Goal: Task Accomplishment & Management: Use online tool/utility

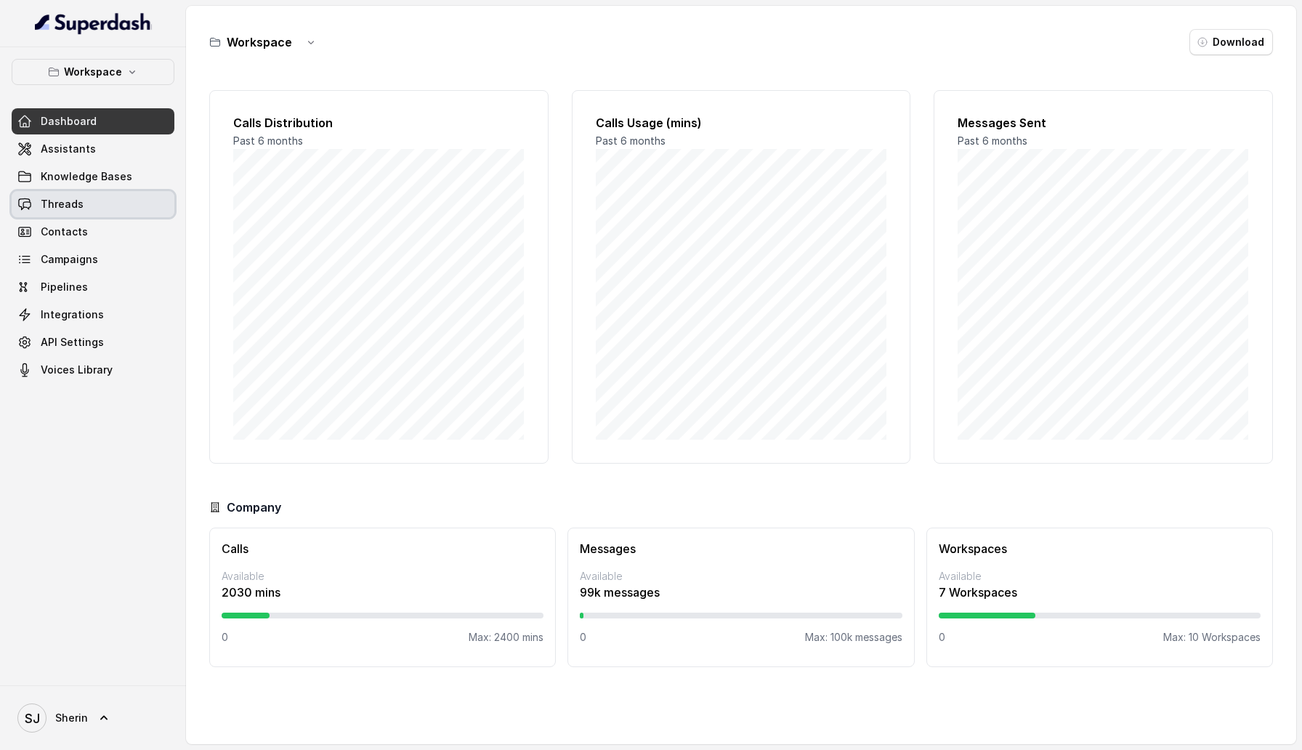
click at [111, 207] on link "Threads" at bounding box center [93, 204] width 163 height 26
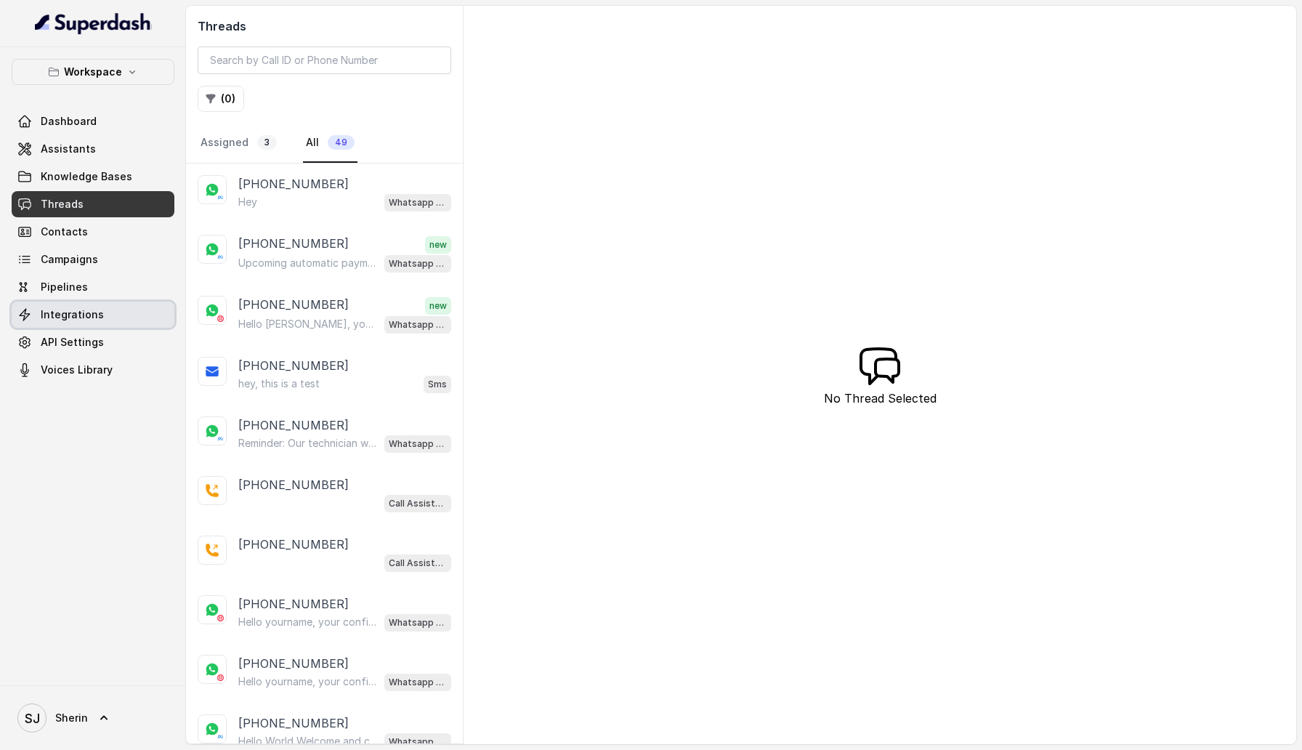
click at [73, 304] on link "Integrations" at bounding box center [93, 314] width 163 height 26
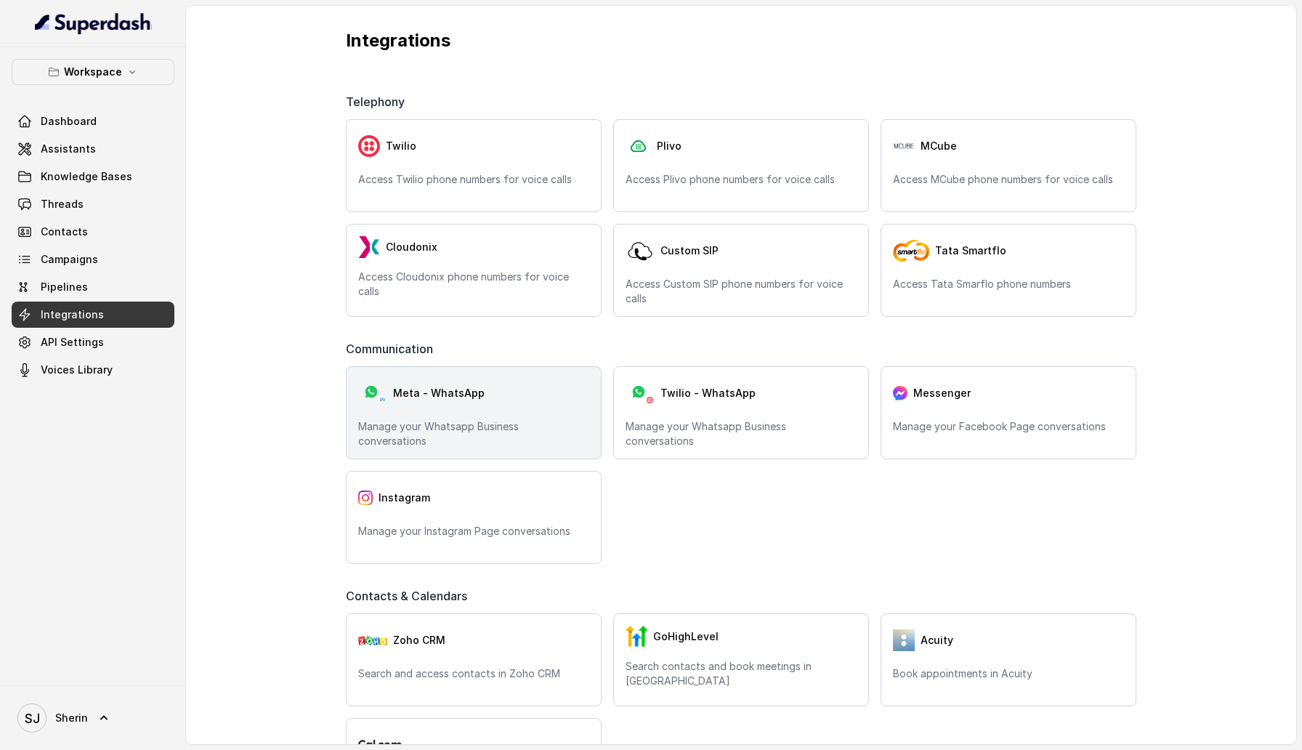
click at [478, 409] on div "Meta - WhatsApp Manage your Whatsapp Business conversations" at bounding box center [474, 412] width 256 height 93
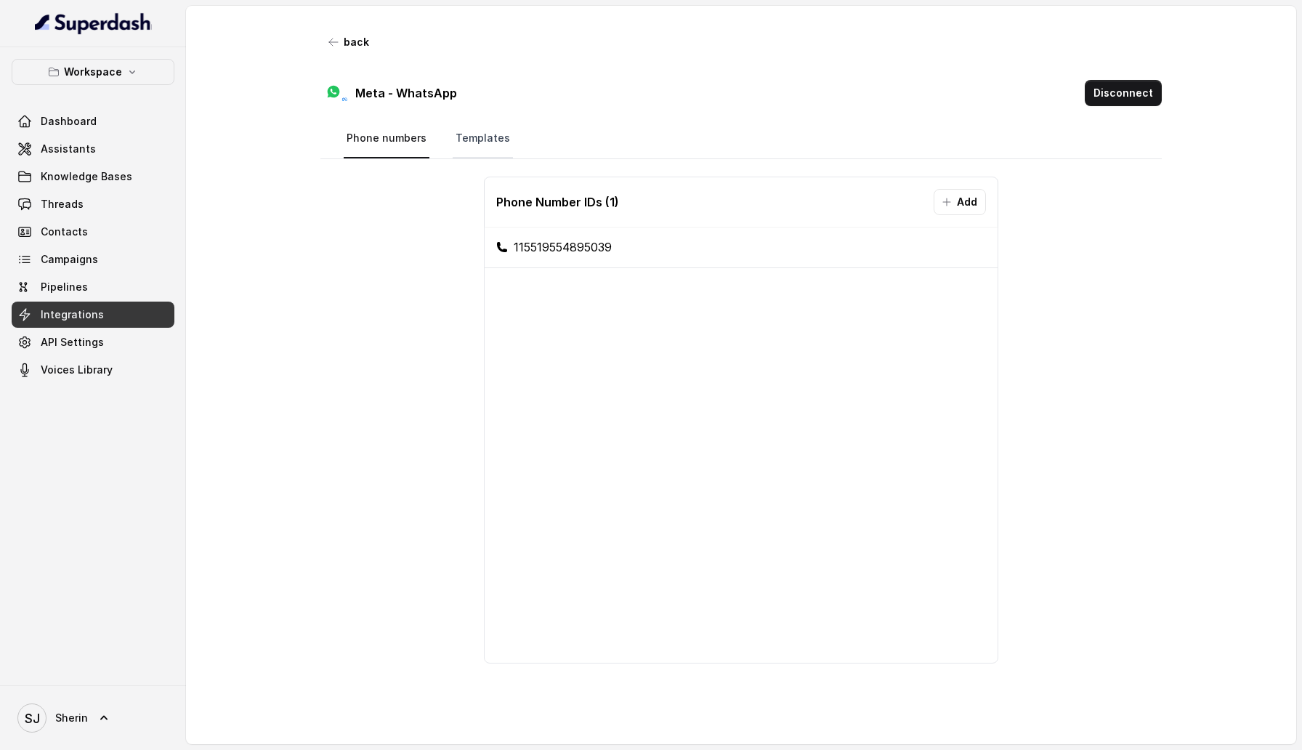
click at [477, 129] on link "Templates" at bounding box center [483, 138] width 60 height 39
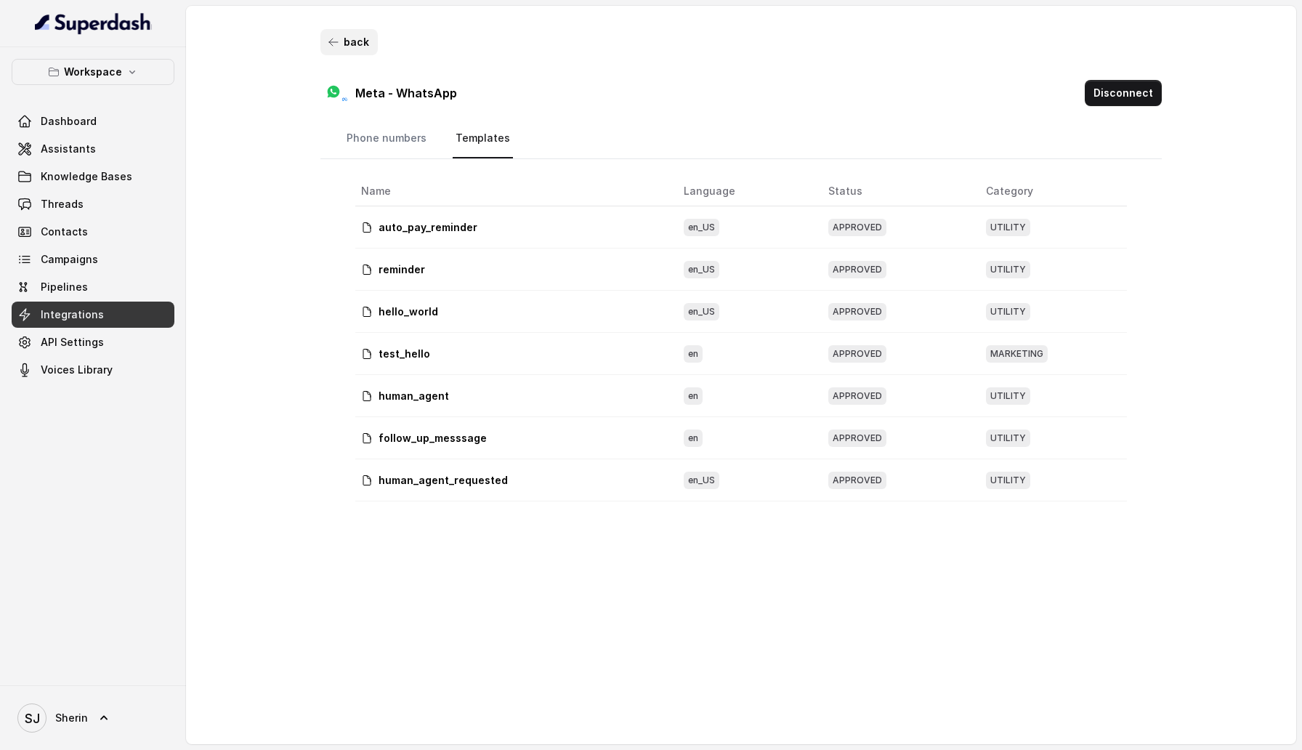
click at [346, 46] on button "back" at bounding box center [348, 42] width 57 height 26
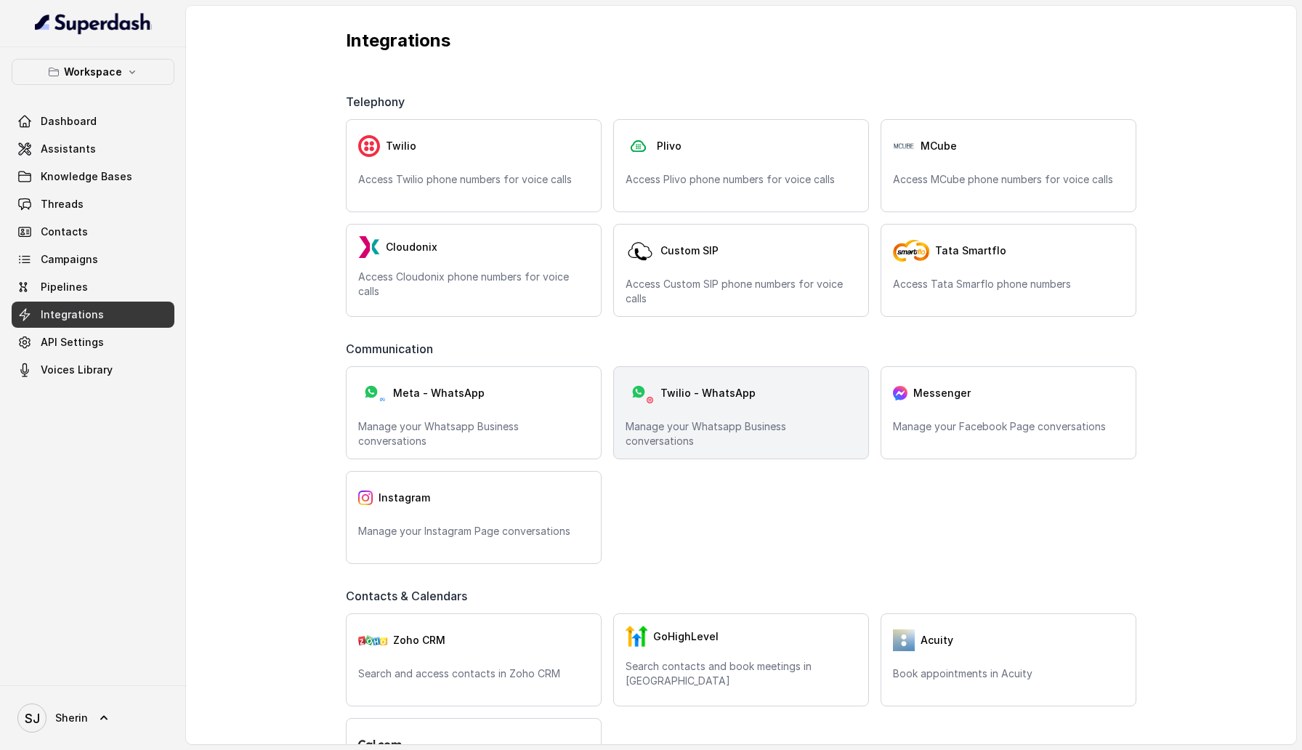
click at [731, 408] on div "Twilio - WhatsApp Manage your Whatsapp Business conversations" at bounding box center [741, 412] width 256 height 93
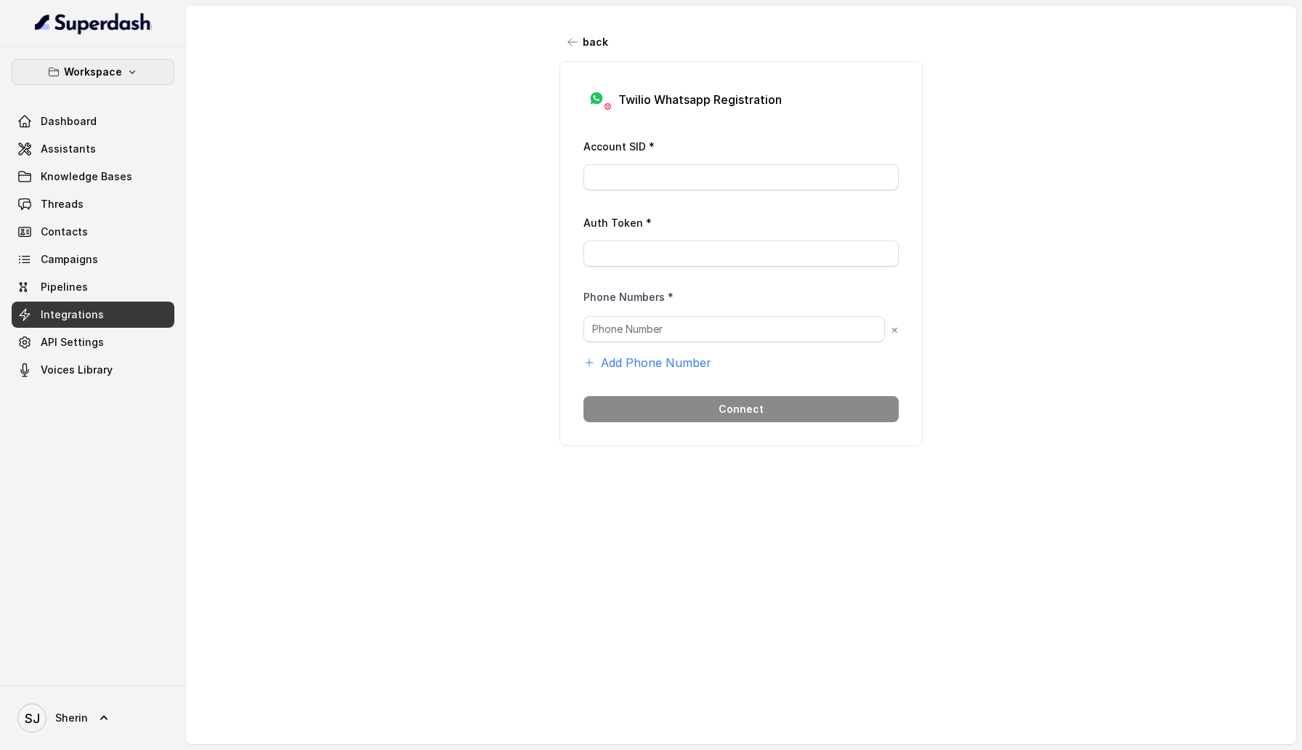
click at [121, 64] on button "Workspace" at bounding box center [93, 72] width 163 height 26
click at [120, 192] on button "Workspace" at bounding box center [96, 189] width 180 height 26
click at [602, 46] on button "back" at bounding box center [587, 42] width 57 height 26
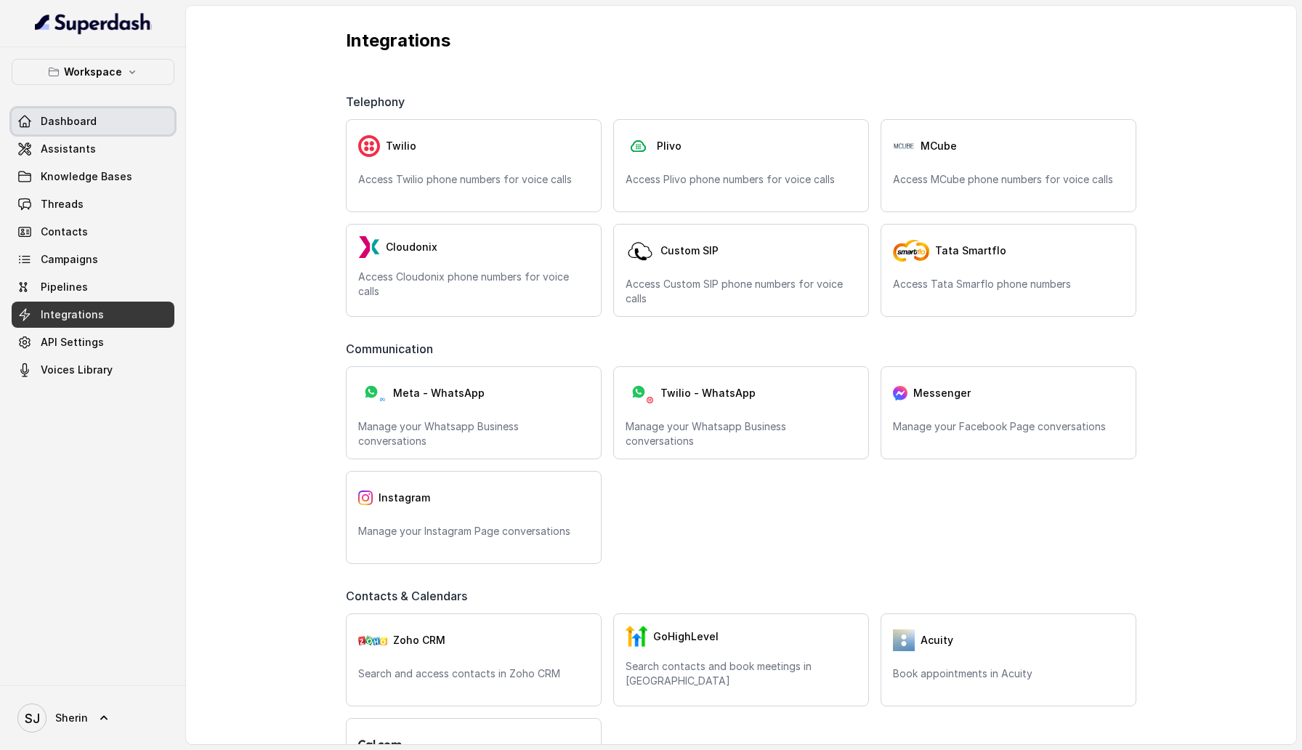
click at [69, 111] on link "Dashboard" at bounding box center [93, 121] width 163 height 26
